Goal: Book appointment/travel/reservation

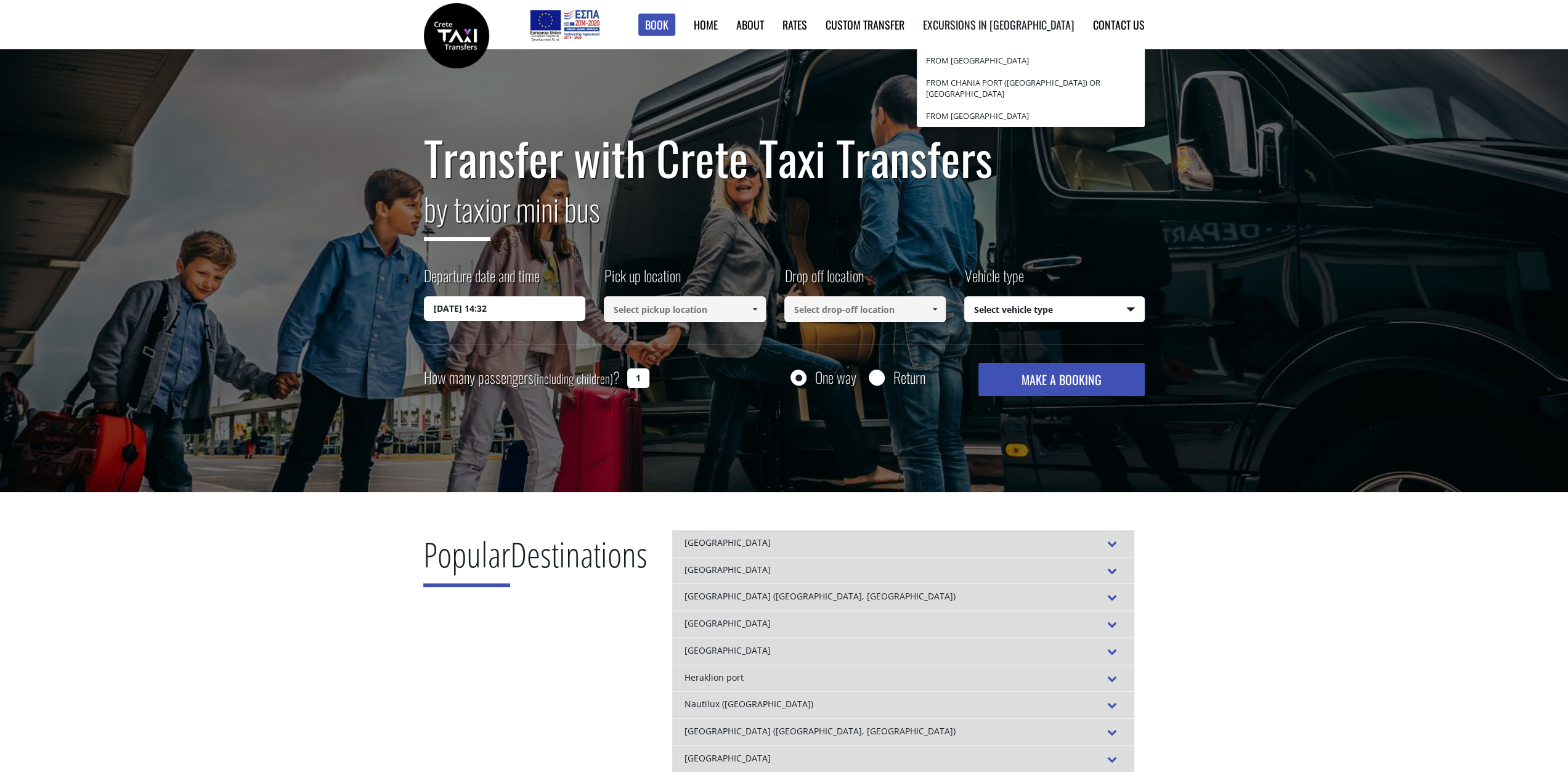
click at [1021, 28] on link "Excursions in [GEOGRAPHIC_DATA]" at bounding box center [999, 24] width 152 height 16
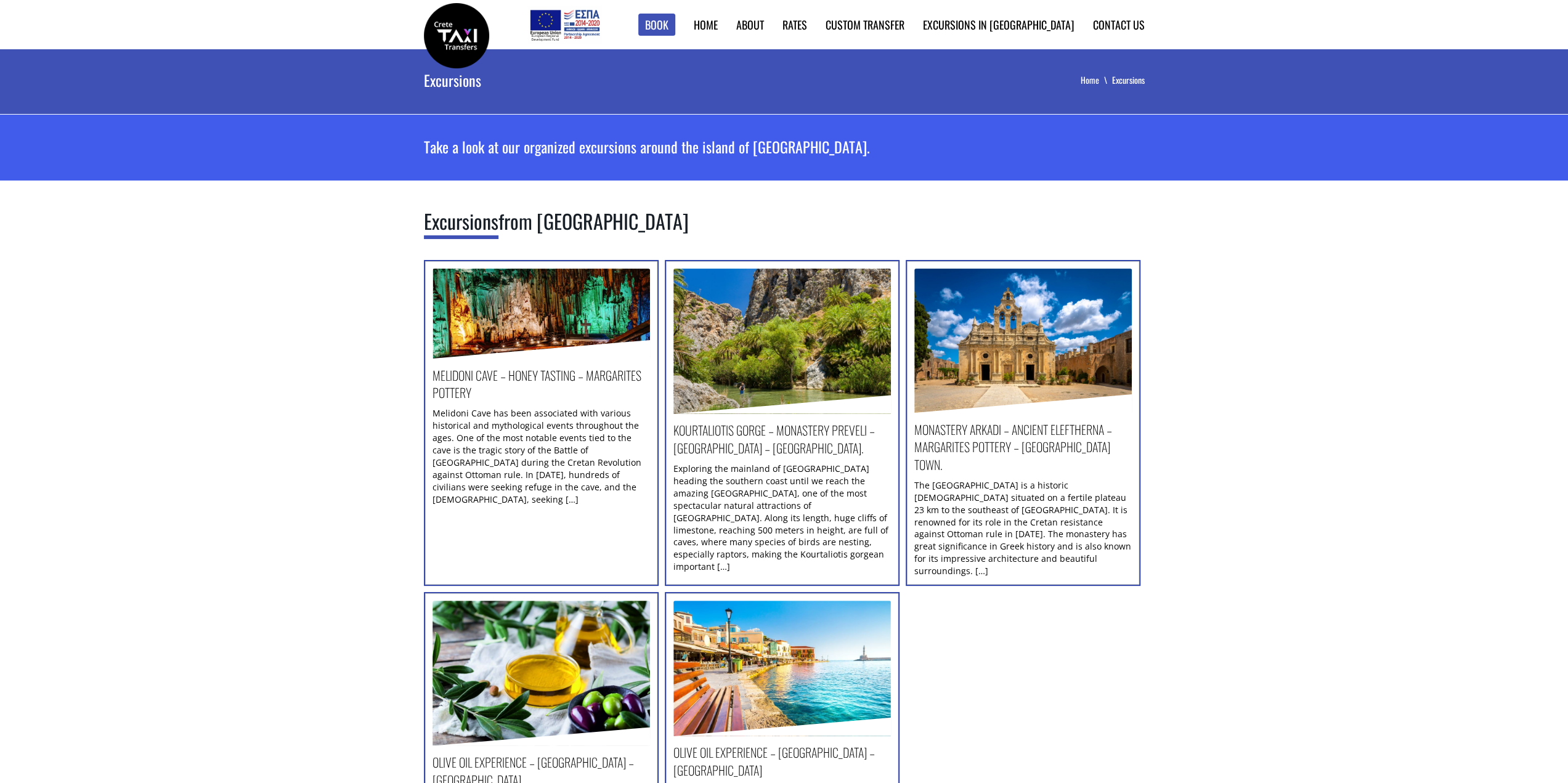
click at [513, 337] on img at bounding box center [541, 314] width 218 height 90
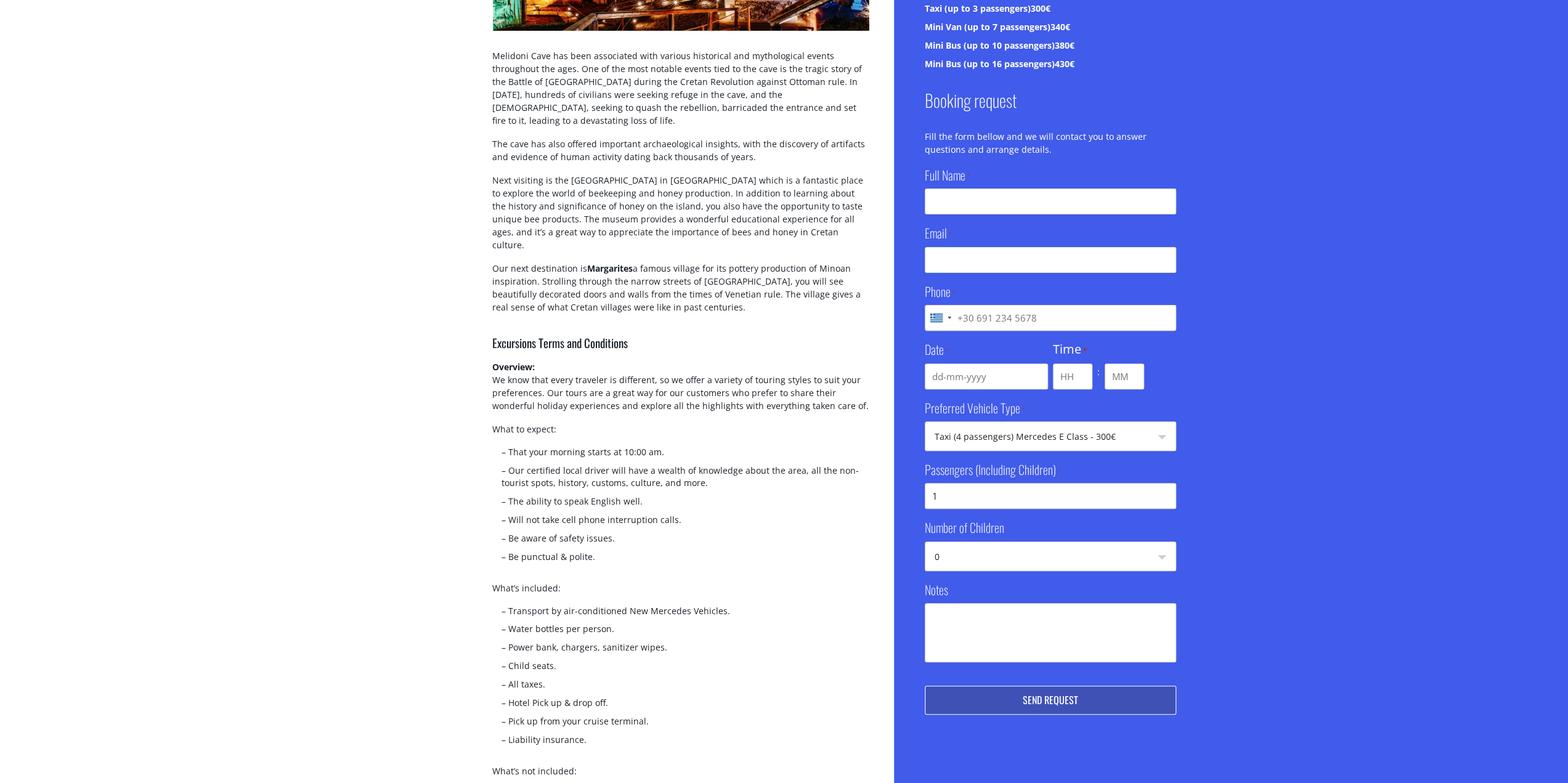
scroll to position [308, 0]
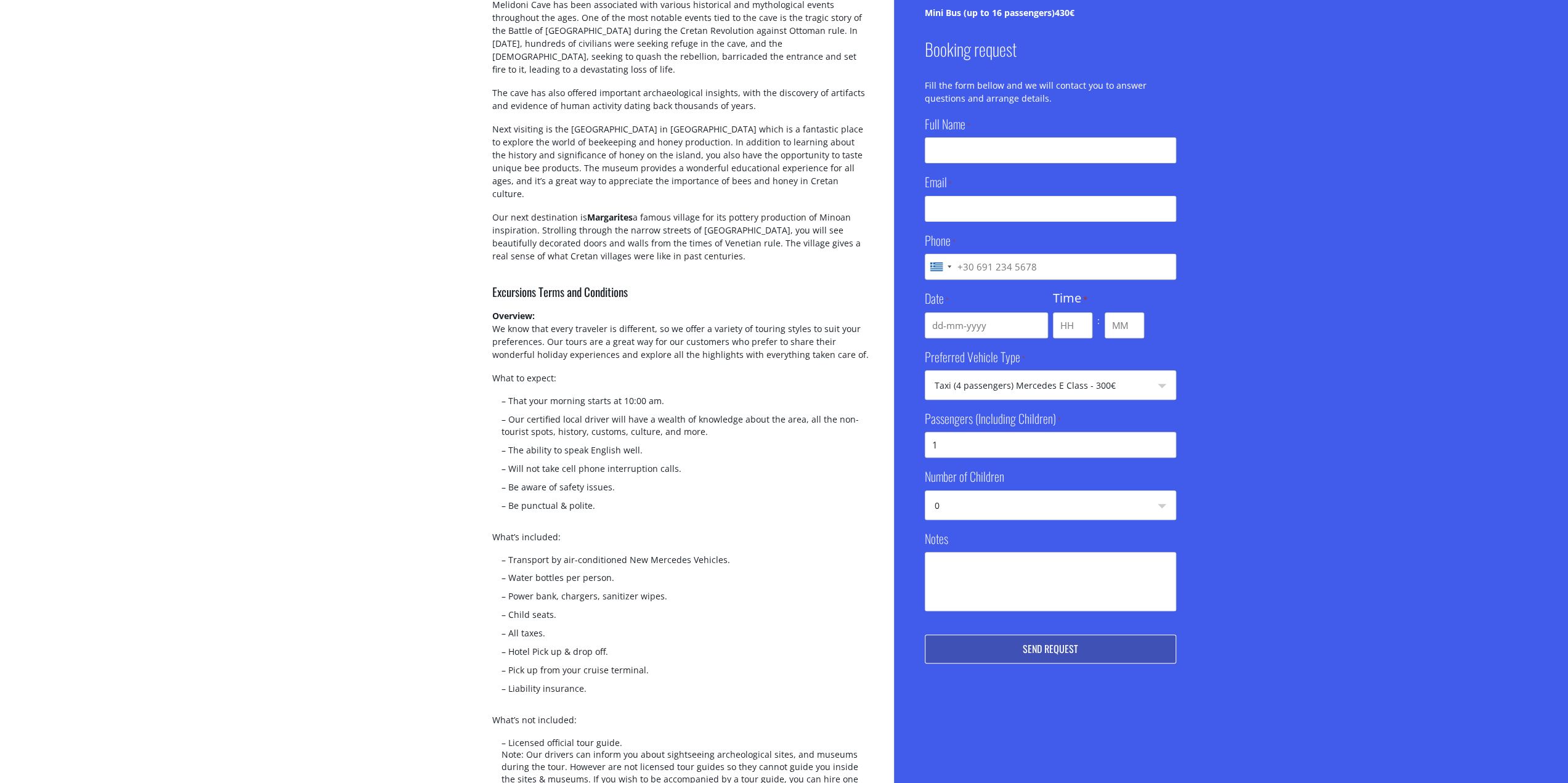
click at [1141, 382] on select "Taxi (4 passengers) Mercedes E Class - 300€ Mini Van (8 passengers) Mercedes Vi…" at bounding box center [1051, 386] width 250 height 29
click at [1258, 373] on div "Basic Info Duration 10:00 - 17:00 Pricing Taxi (up to 3 passengers) 300€ Mini V…" at bounding box center [1231, 430] width 674 height 1250
click at [1107, 514] on select "0 1 2 3 4 5 6 7 8 9 10" at bounding box center [1051, 506] width 250 height 29
click at [1264, 483] on div "Basic Info Duration 10:00 - 17:00 Pricing Taxi (up to 3 passengers) 300€ Mini V…" at bounding box center [1231, 430] width 674 height 1250
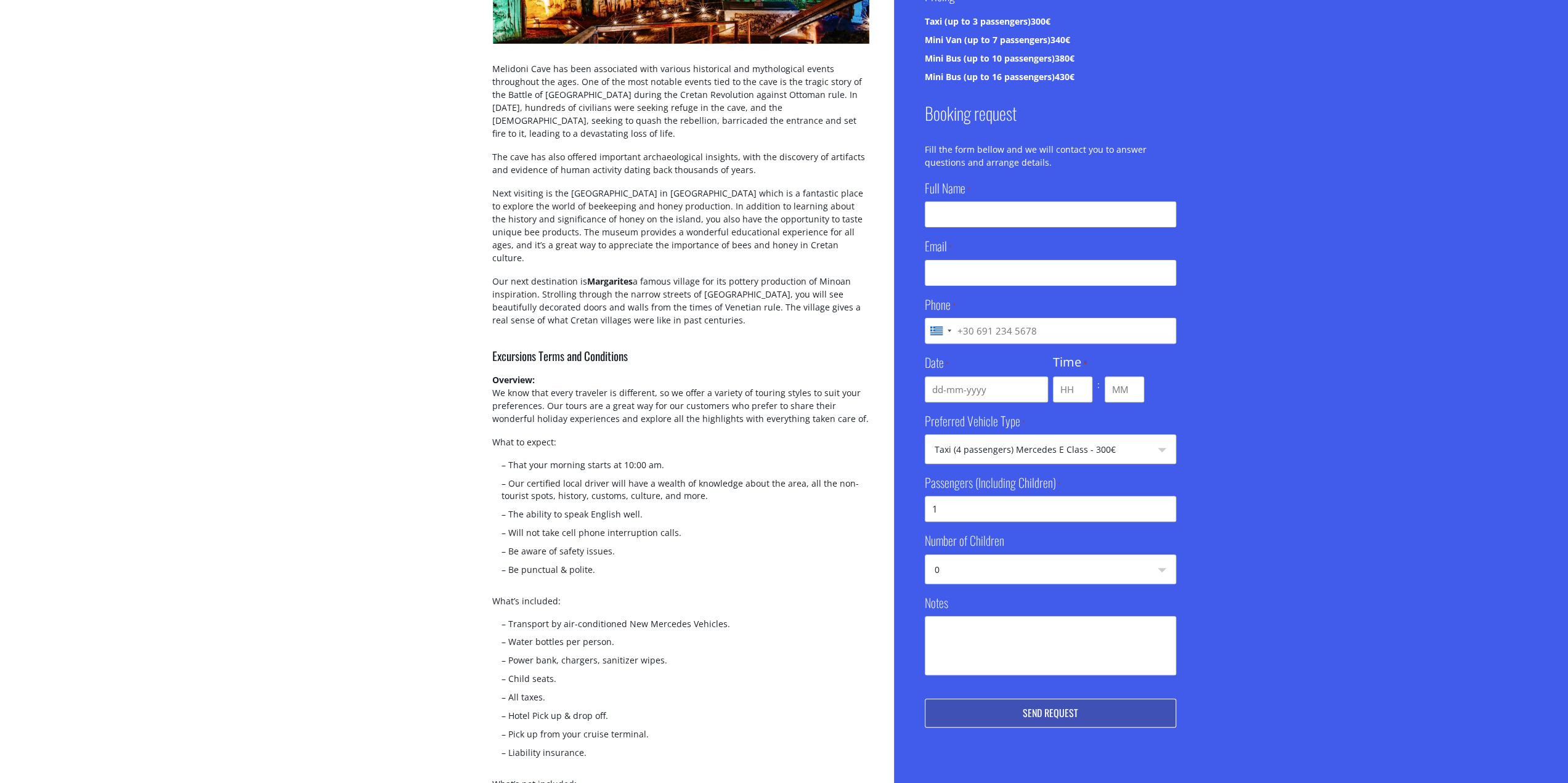
scroll to position [246, 0]
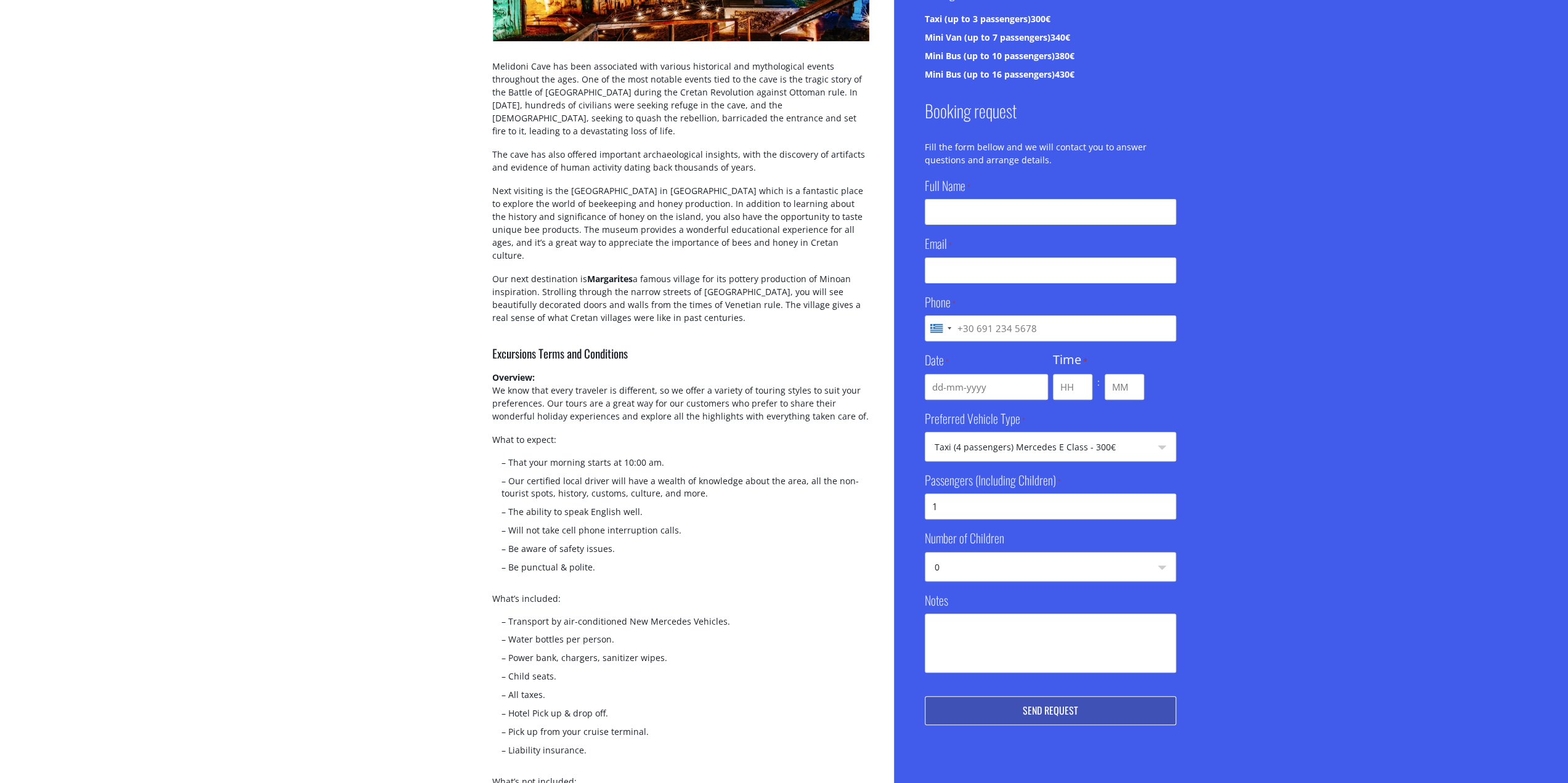
click at [1096, 562] on select "0 1 2 3 4 5 6 7 8 9 10" at bounding box center [1051, 568] width 250 height 29
click at [1252, 522] on div "Basic Info Duration 10:00 - 17:00 Pricing Taxi (up to 3 passengers) 300€ Mini V…" at bounding box center [1231, 492] width 674 height 1250
click at [1031, 499] on input "1" at bounding box center [1051, 506] width 251 height 26
click at [1220, 489] on div "Basic Info Duration 10:00 - 17:00 Pricing Taxi (up to 3 passengers) 300€ Mini V…" at bounding box center [1231, 492] width 674 height 1250
click at [962, 640] on textarea "Notes" at bounding box center [1051, 643] width 251 height 59
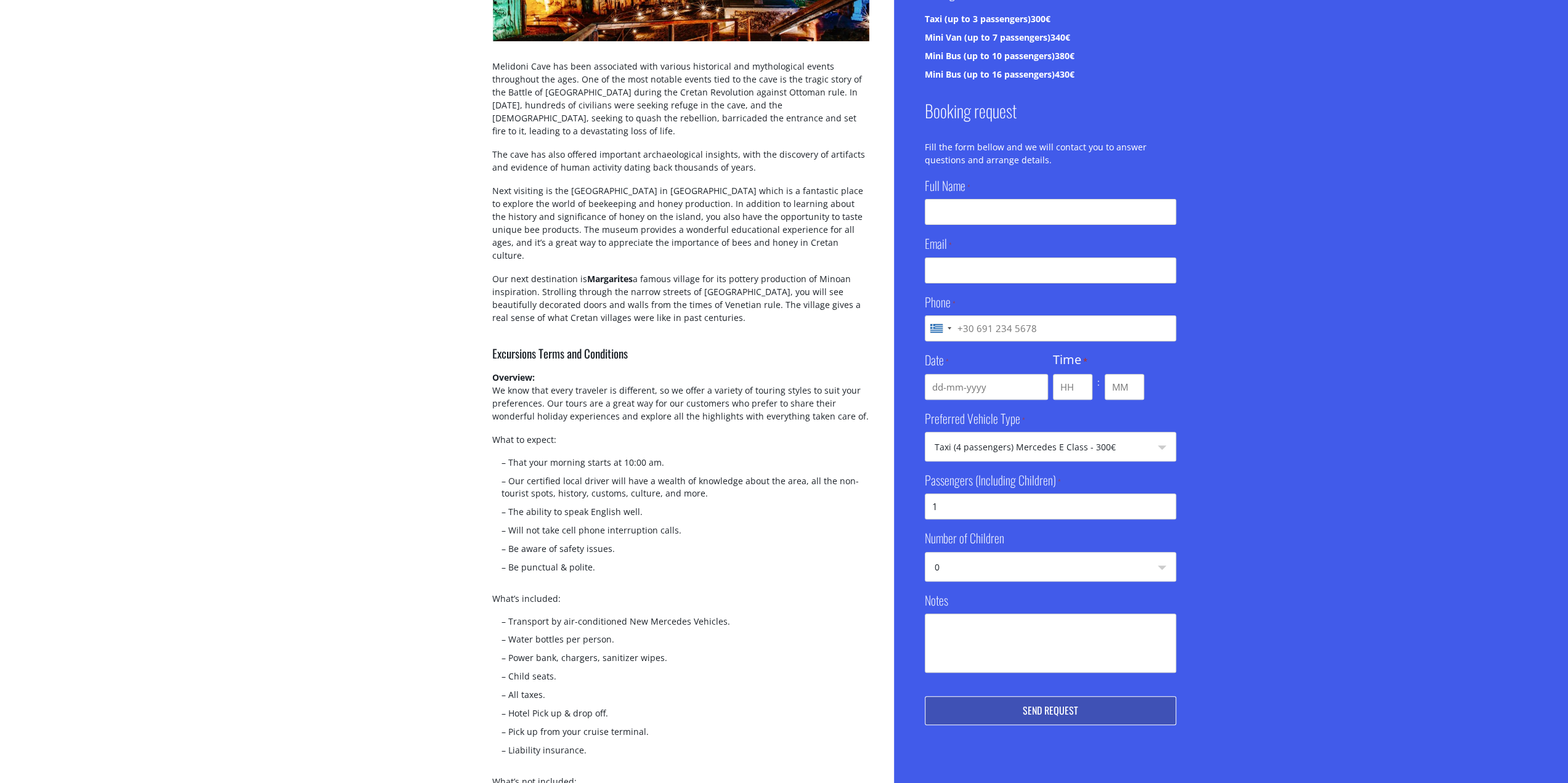
click at [1253, 589] on div "Basic Info Duration 10:00 - 17:00 Pricing Taxi (up to 3 passengers) 300€ Mini V…" at bounding box center [1231, 492] width 674 height 1250
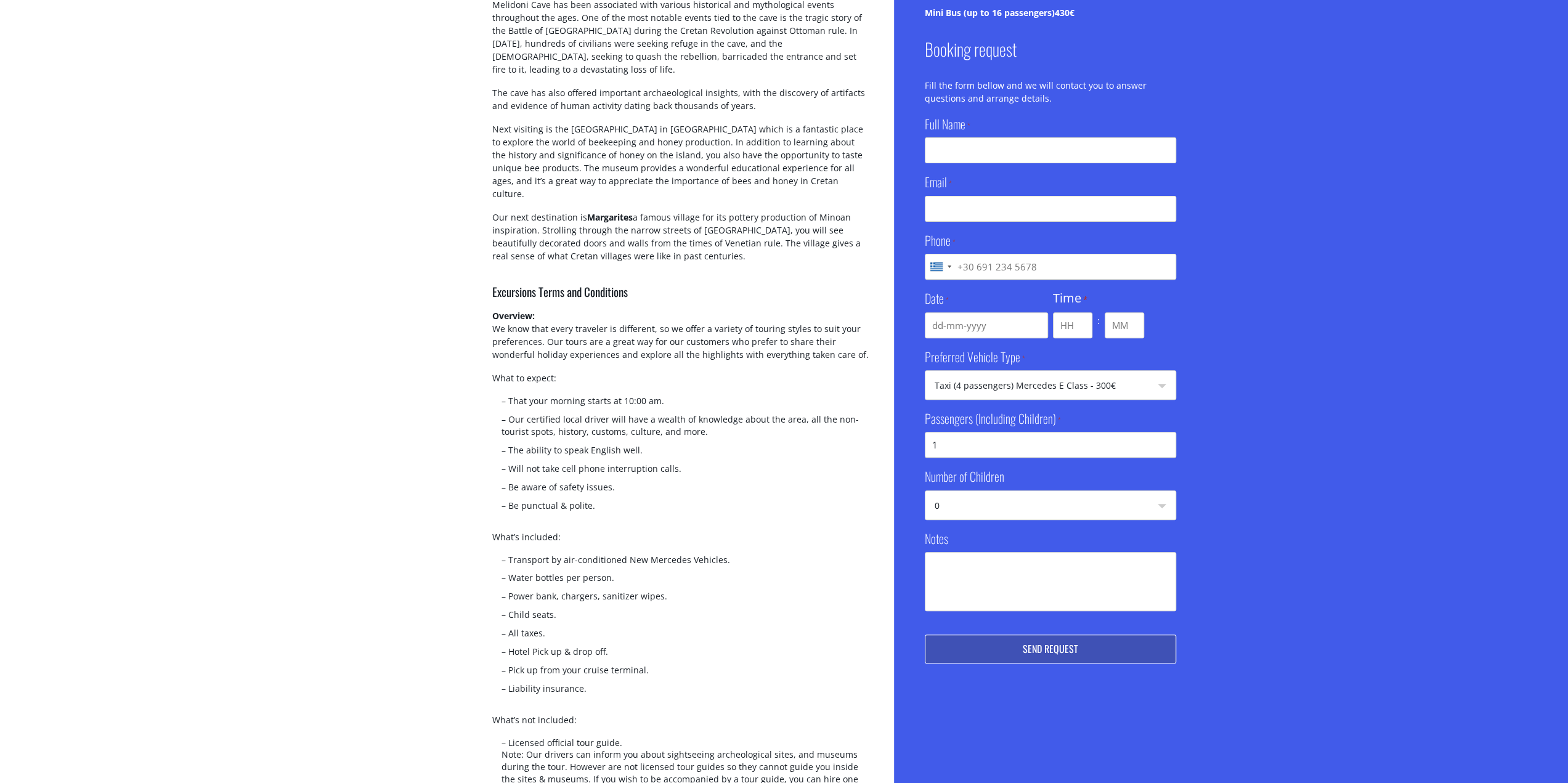
scroll to position [0, 0]
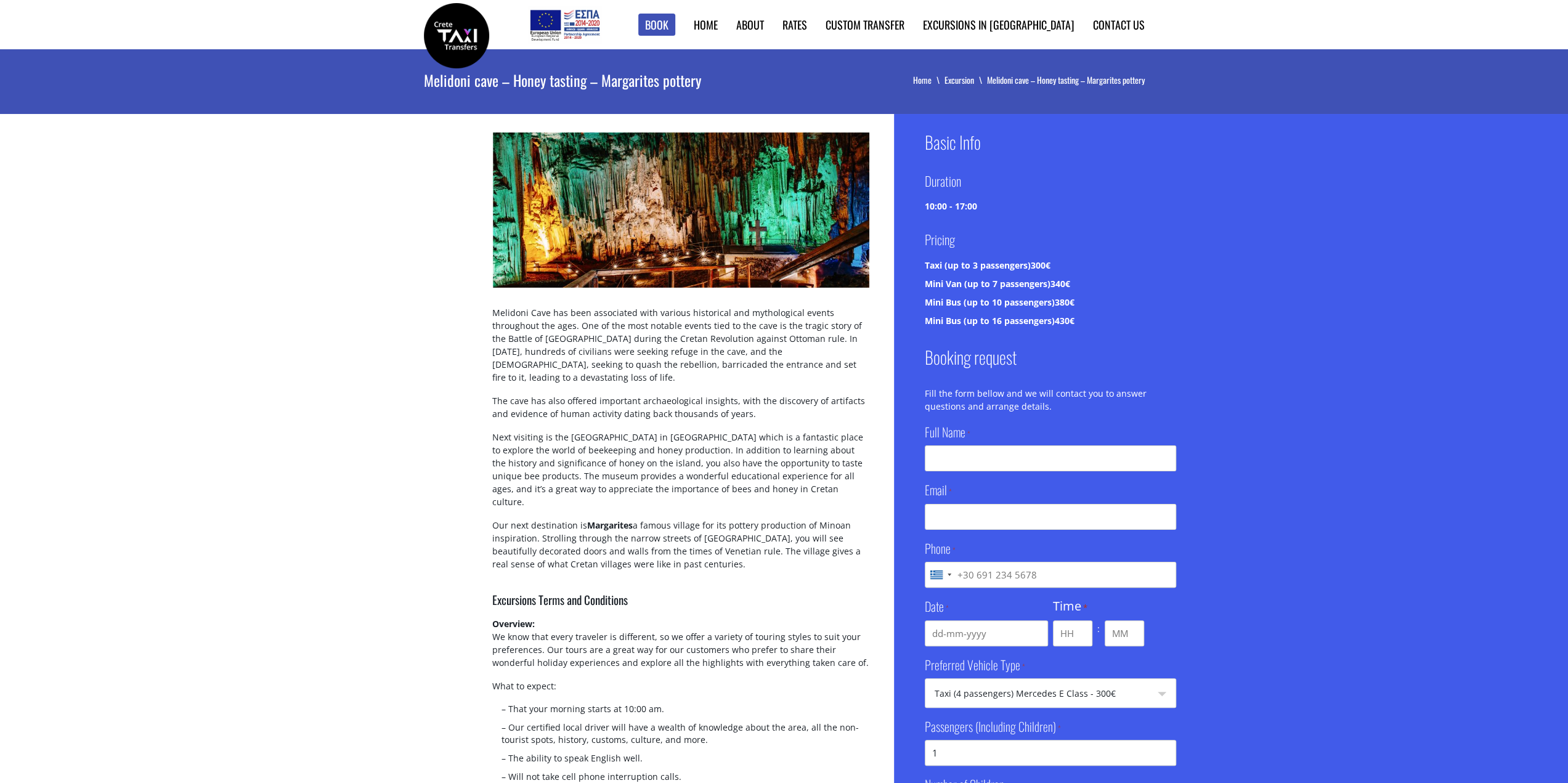
click at [444, 31] on img at bounding box center [456, 36] width 65 height 65
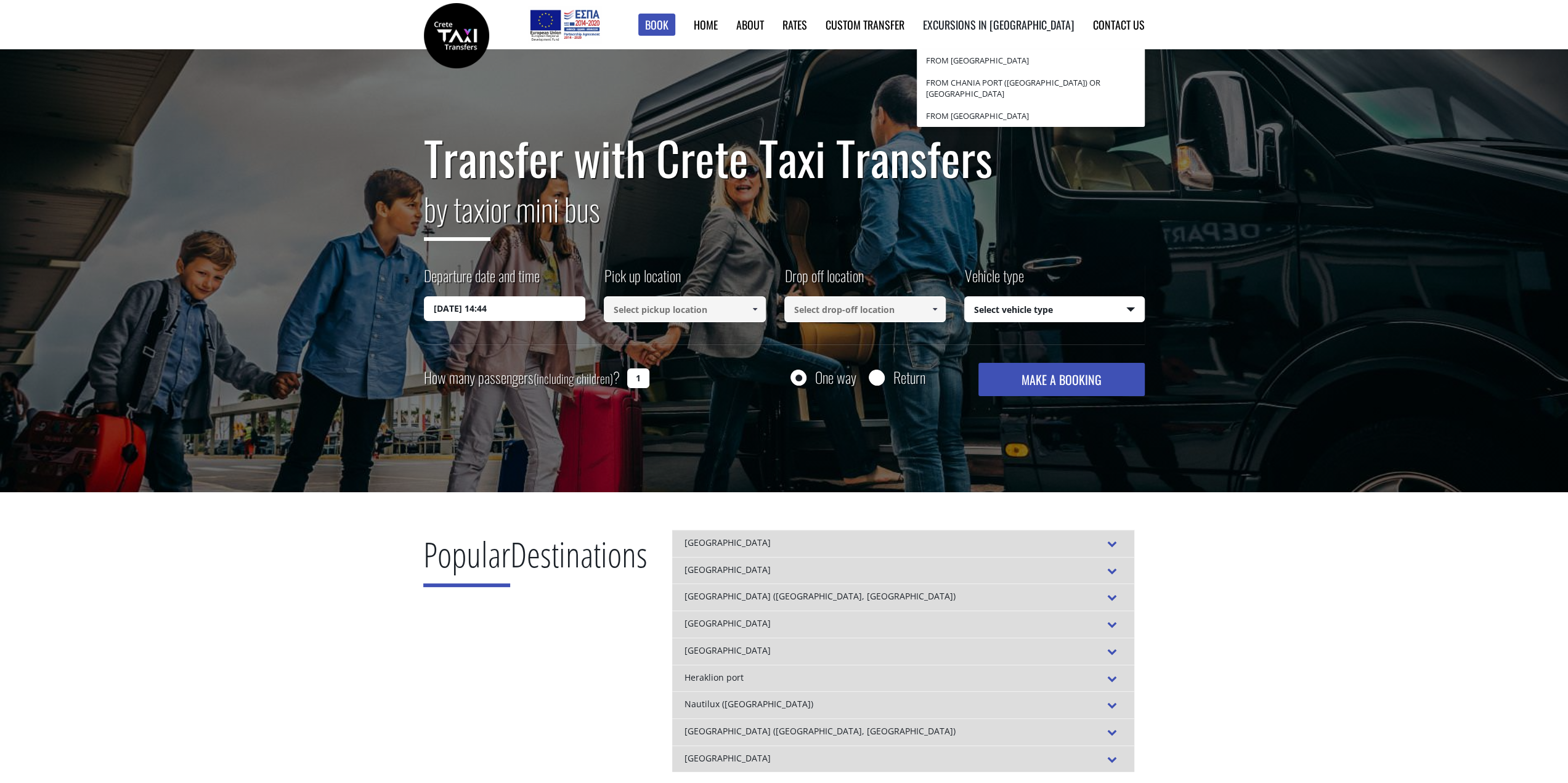
click at [1031, 20] on link "Excursions in [GEOGRAPHIC_DATA]" at bounding box center [999, 24] width 152 height 16
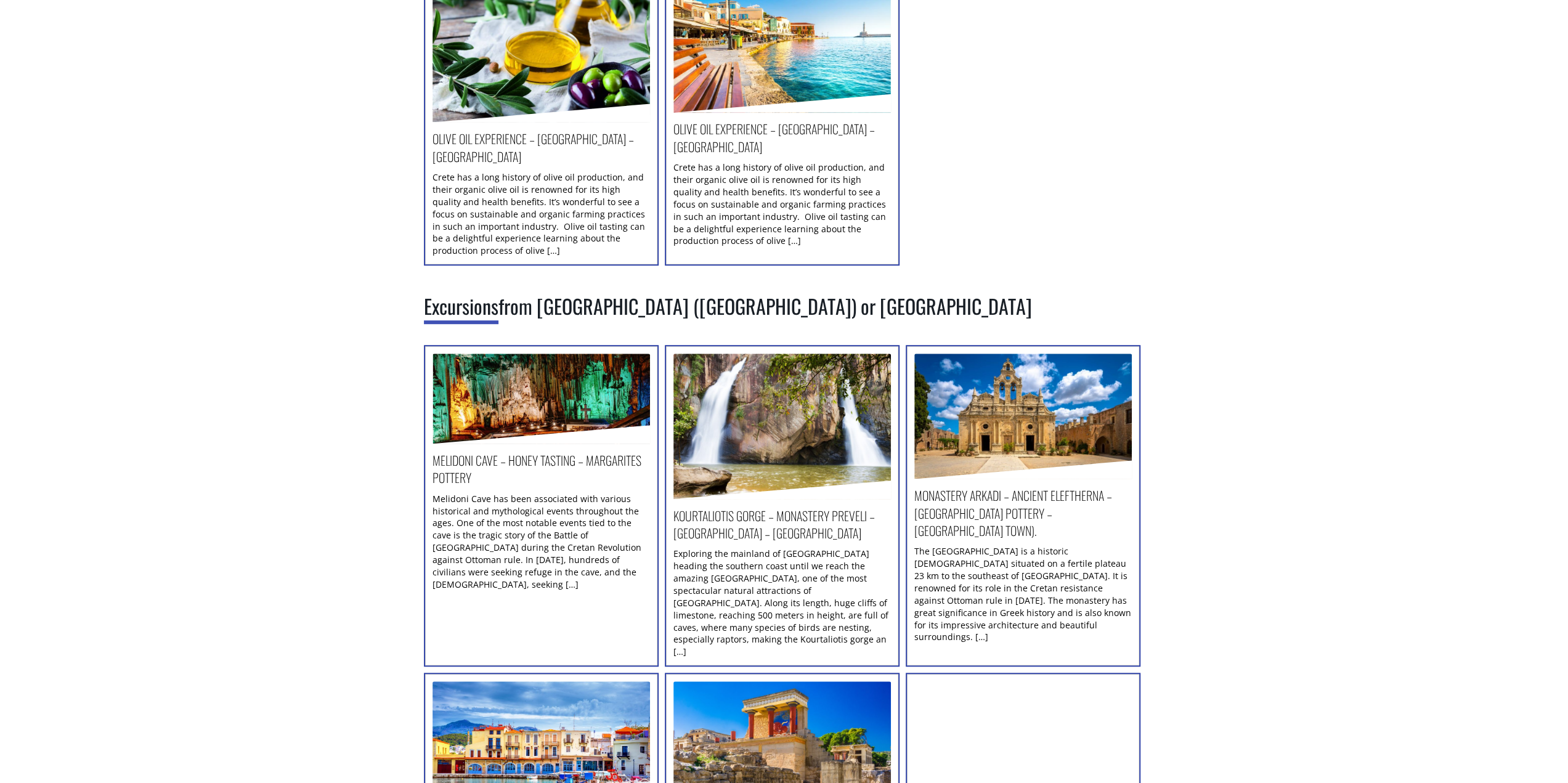
scroll to position [617, 0]
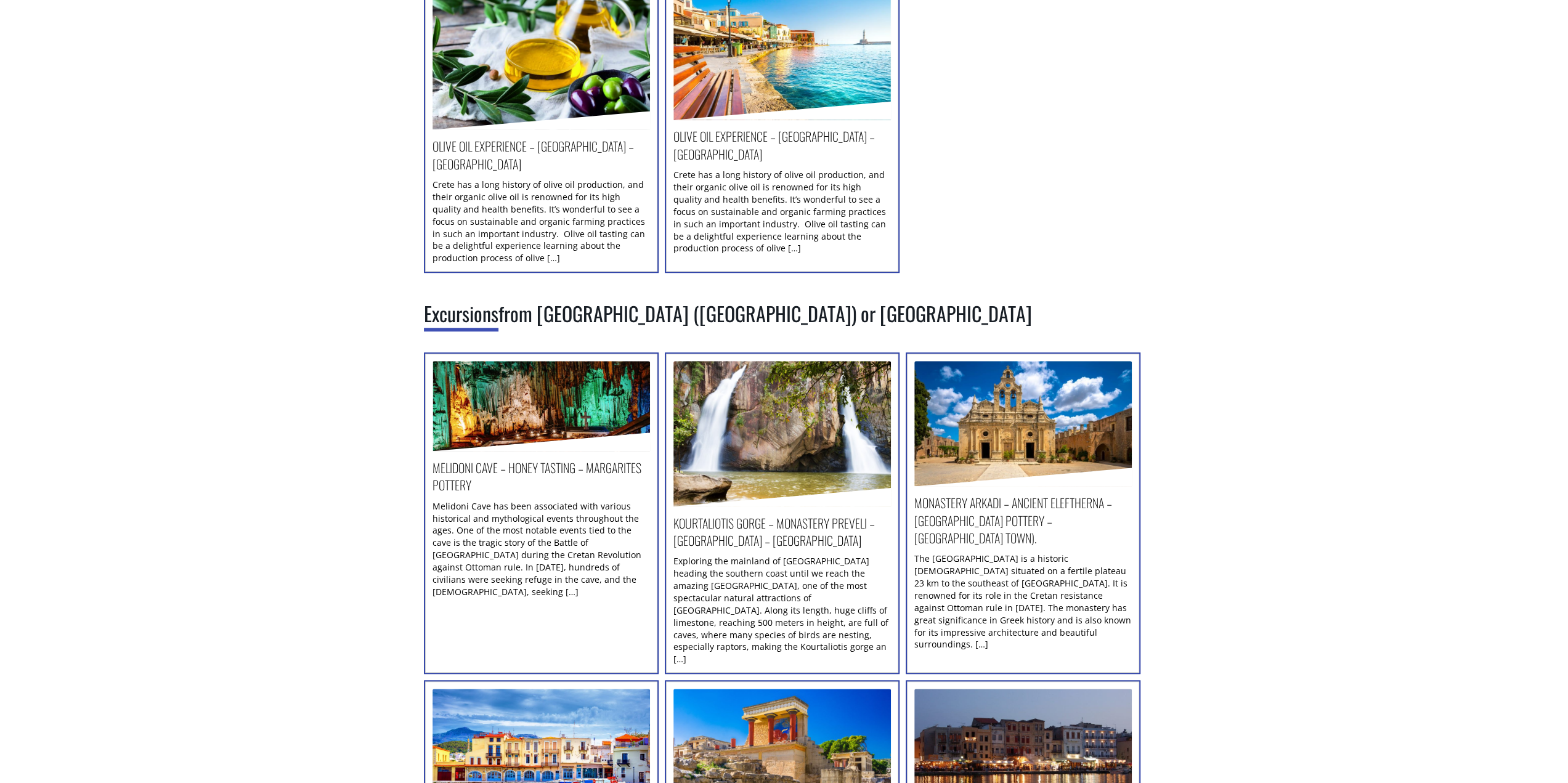
click at [563, 63] on img at bounding box center [541, 56] width 218 height 145
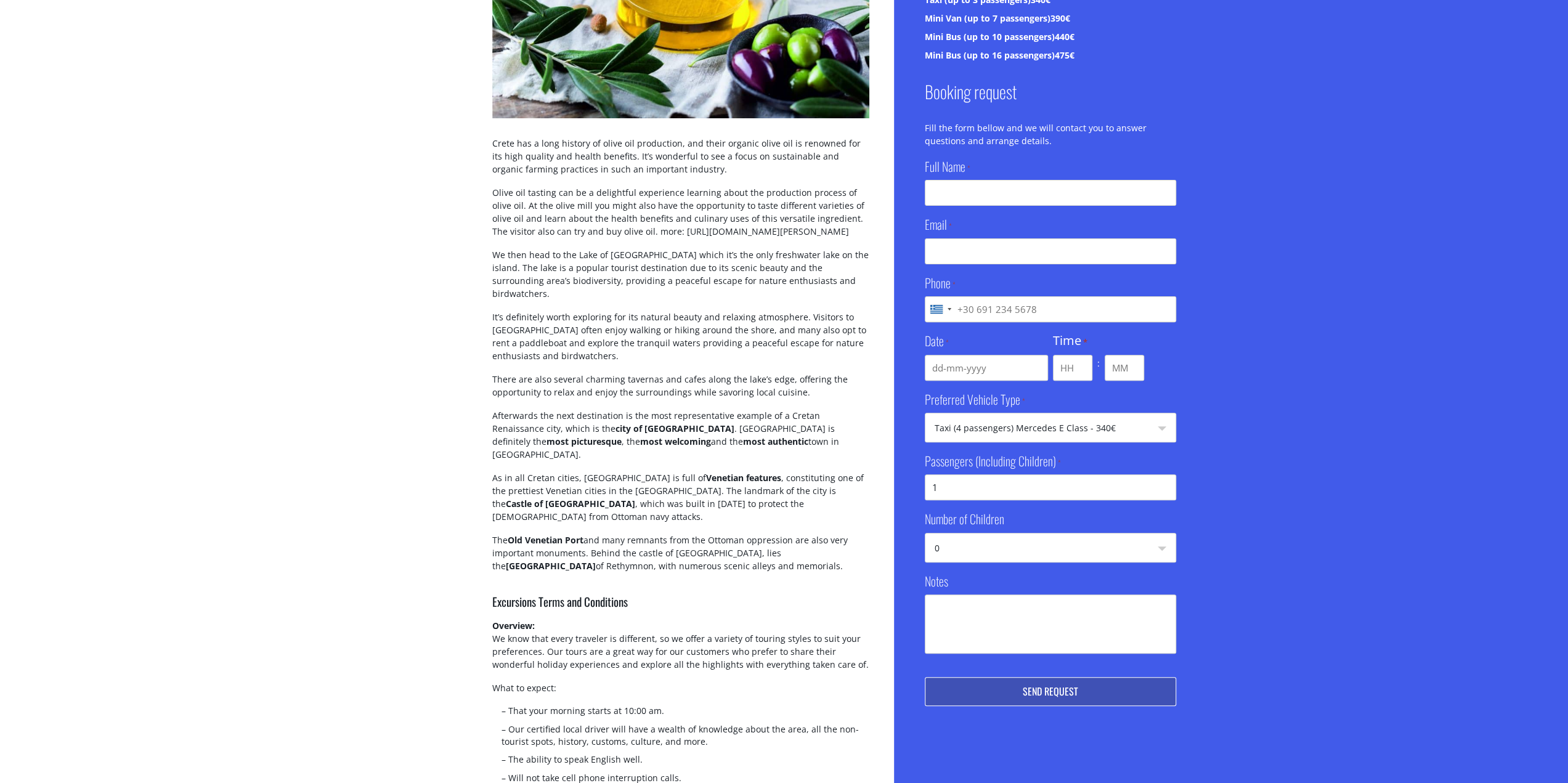
scroll to position [246, 0]
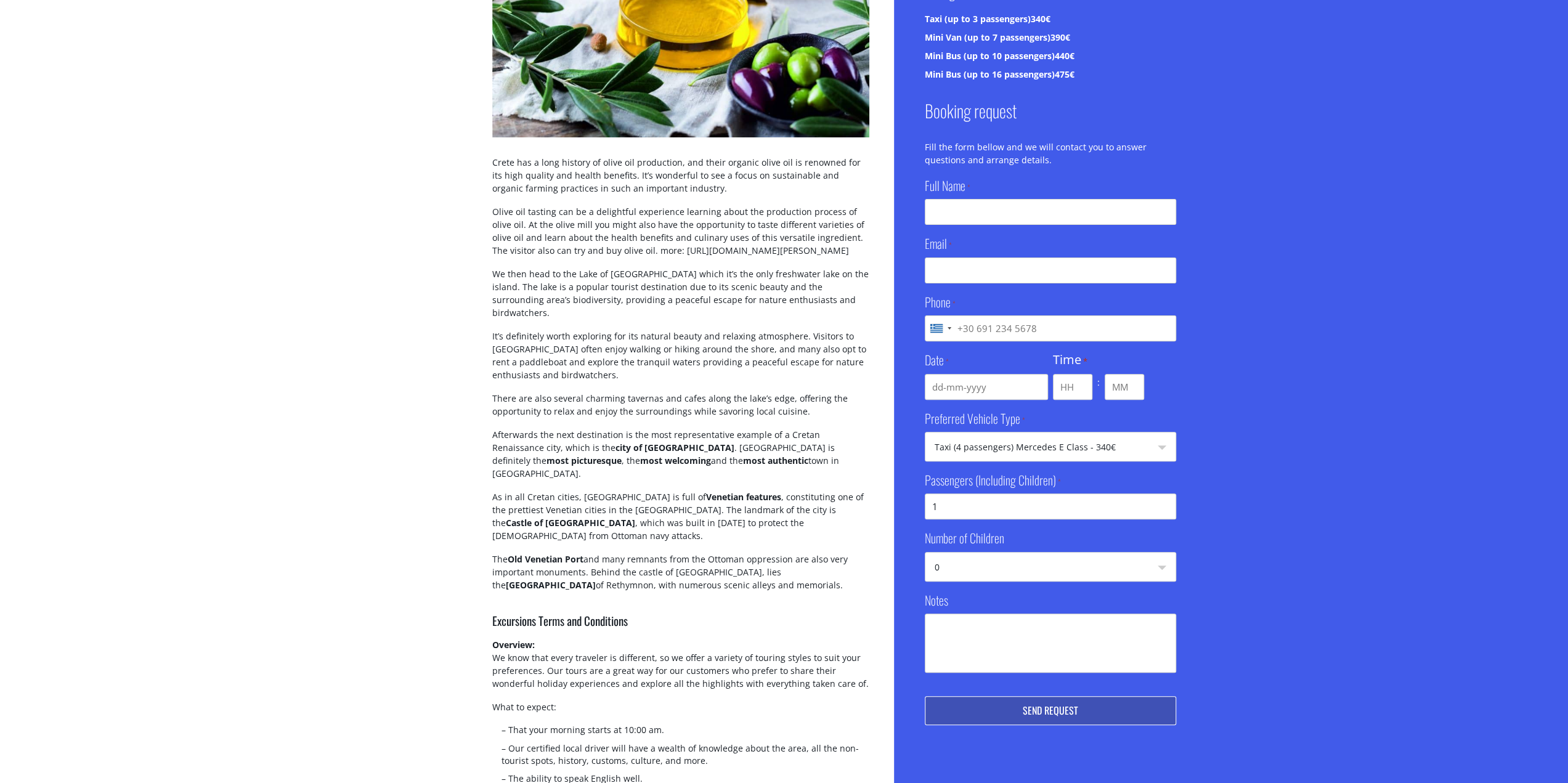
drag, startPoint x: 667, startPoint y: 543, endPoint x: 502, endPoint y: 218, distance: 364.5
click at [502, 218] on div "Crete has a long history of olive oil production, and their organic olive oil i…" at bounding box center [680, 384] width 377 height 457
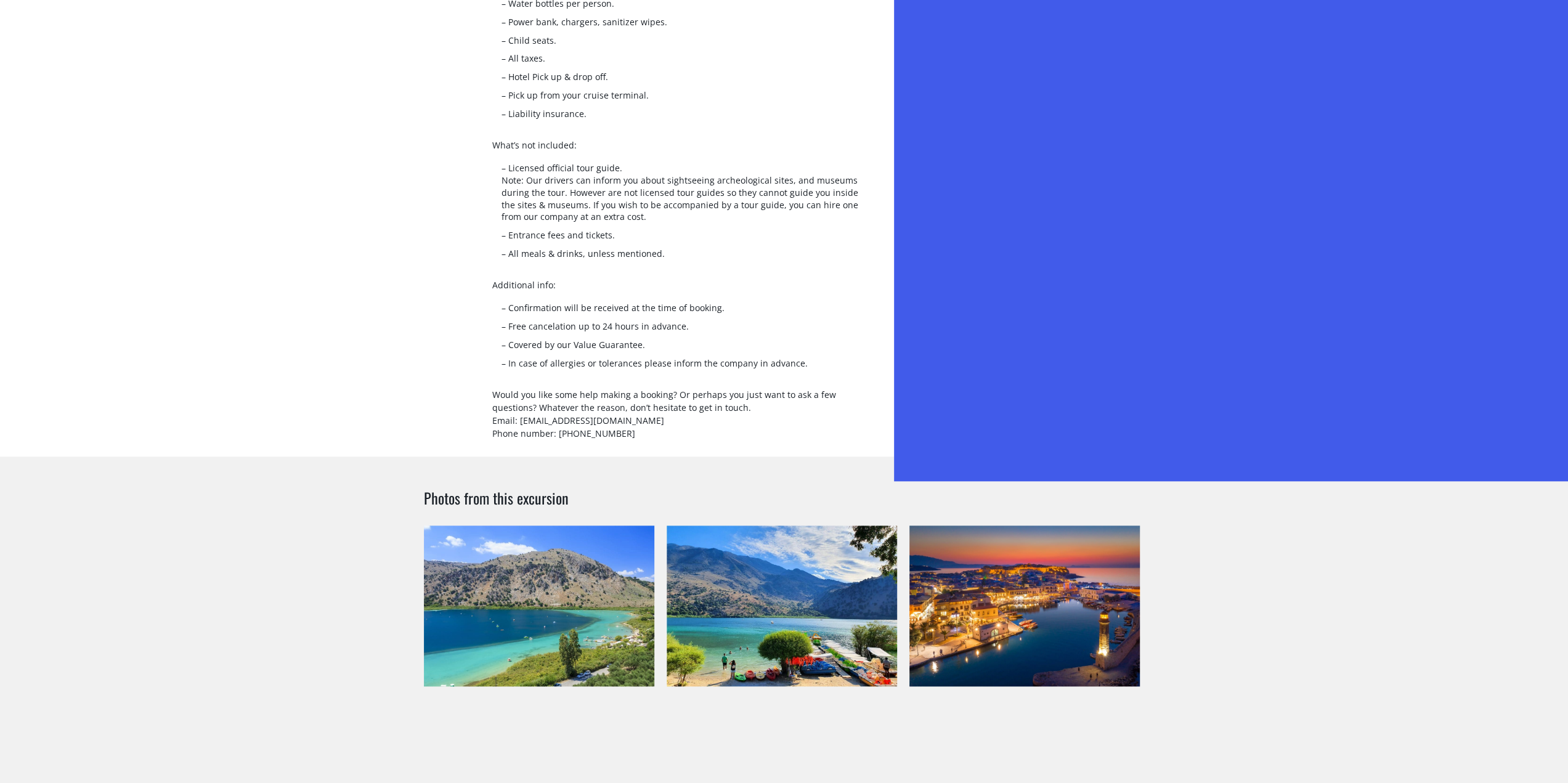
scroll to position [0, 0]
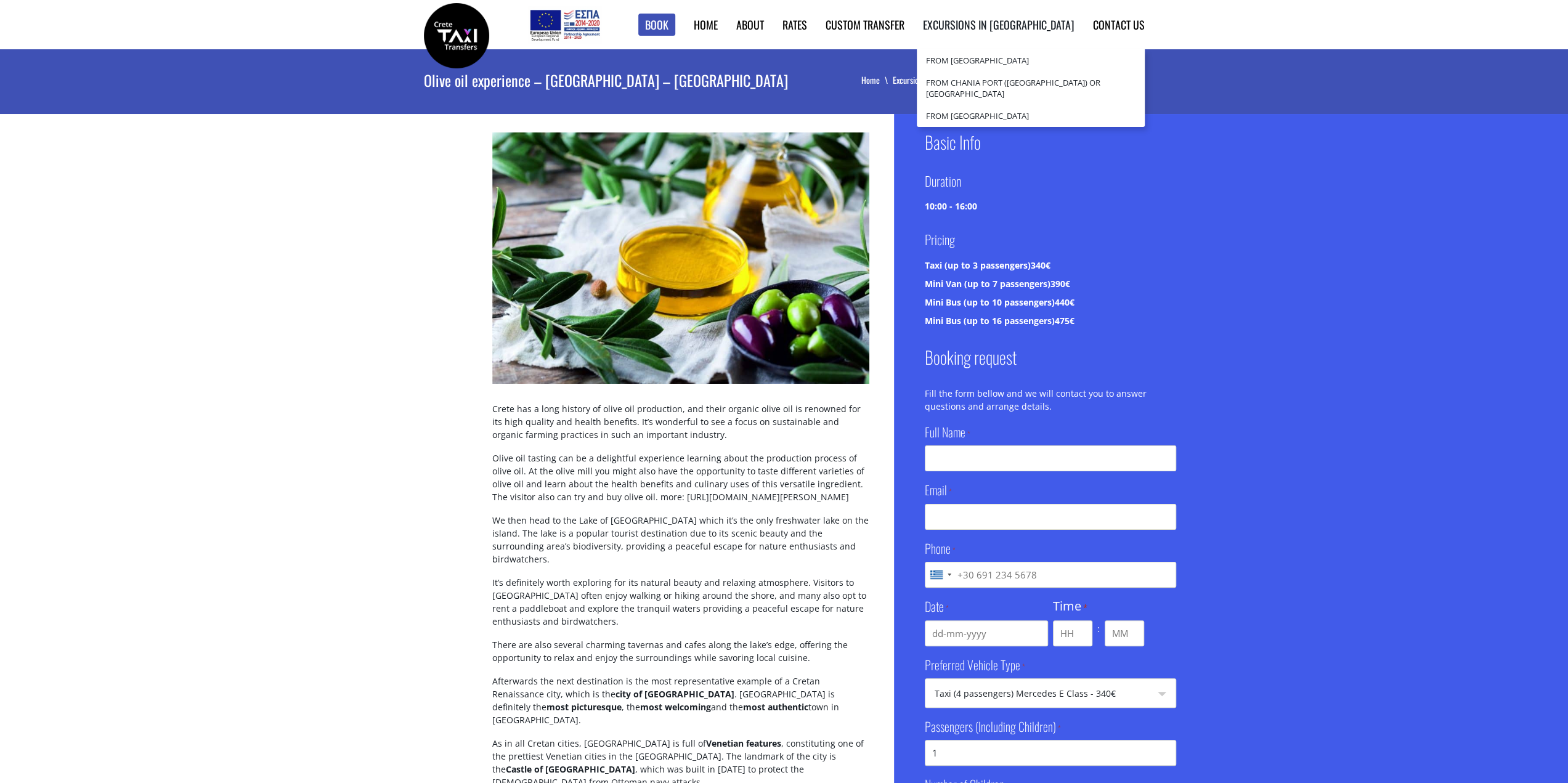
click at [1003, 25] on link "Excursions in [GEOGRAPHIC_DATA]" at bounding box center [999, 24] width 152 height 16
